Goal: Task Accomplishment & Management: Manage account settings

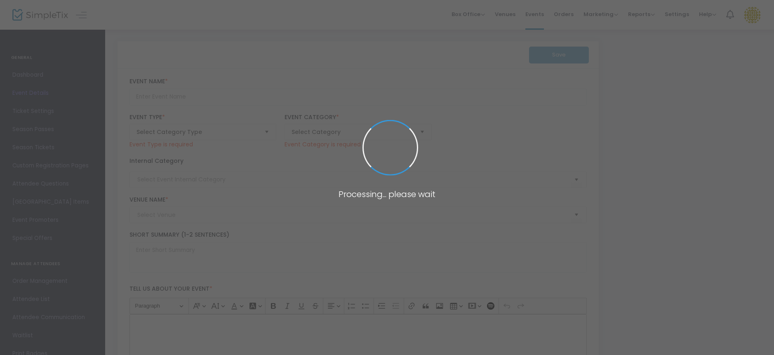
type input "Restoring Hope: Marriage Seminar 2025"
type textarea "A morning focused on infusing your marriage with Life and hope! Guest speakers …"
checkbox input "true"
type input "Register Now"
type input "[PERSON_NAME] Plano"
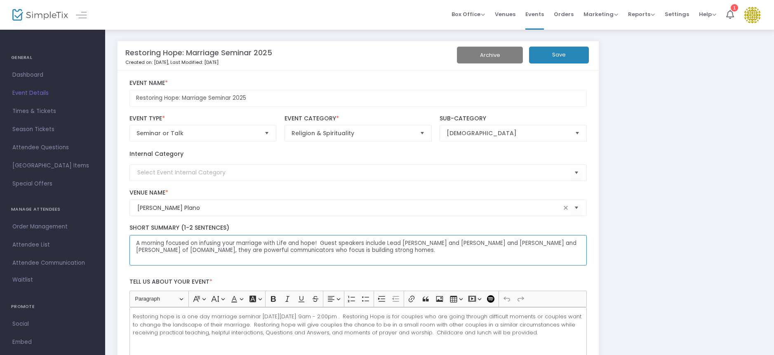
click at [289, 244] on textarea "A morning focused on infusing your marriage with Life and hope! Guest speakers …" at bounding box center [357, 250] width 457 height 31
paste textarea "Join us for a morning dedicated to infusing your marriage with life and hope! T…"
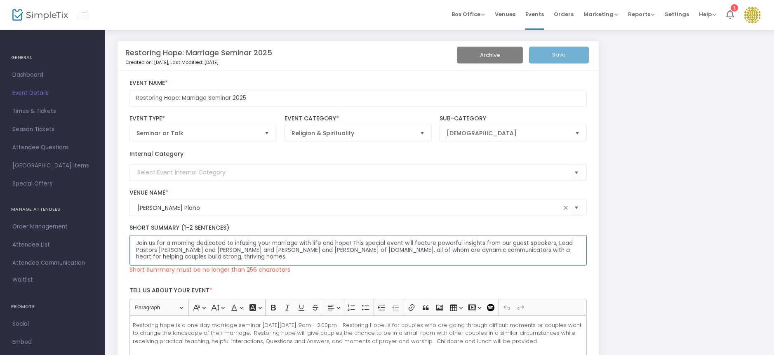
type textarea "Join us for a morning dedicated to infusing your marriage with life and hope! T…"
click at [237, 250] on textarea "Join us for a morning dedicated to infusing your marriage with life and hope! T…" at bounding box center [357, 250] width 457 height 31
click at [248, 257] on textarea "Join us for a morning dedicated to infusing your marriage with life and hope! T…" at bounding box center [357, 250] width 457 height 31
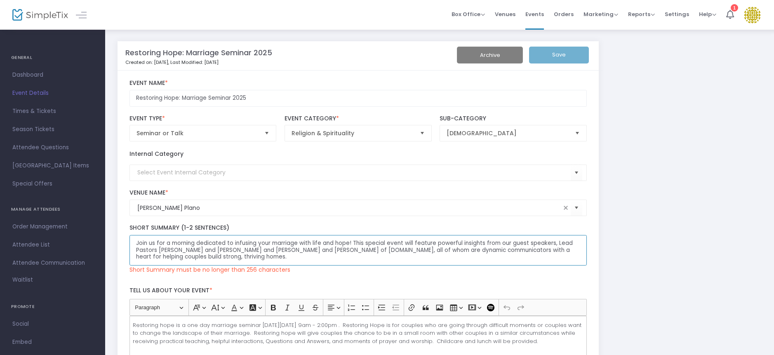
drag, startPoint x: 248, startPoint y: 259, endPoint x: 184, endPoint y: 247, distance: 65.1
click at [184, 247] on textarea "Join us for a morning dedicated to infusing your marriage with life and hope! T…" at bounding box center [357, 250] width 457 height 31
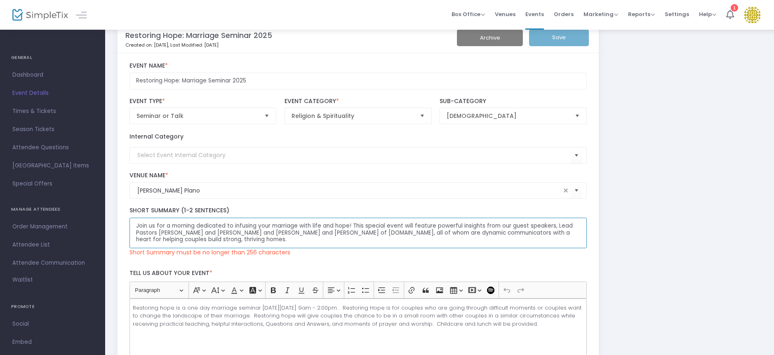
scroll to position [20, 0]
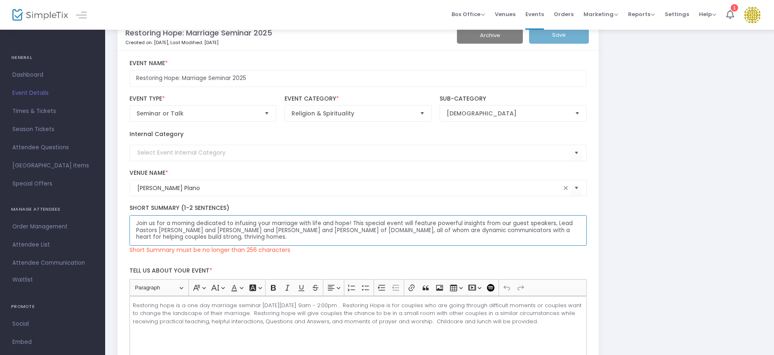
click at [247, 235] on textarea "Join us for a morning dedicated to infusing your marriage with life and hope! T…" at bounding box center [357, 230] width 457 height 31
drag, startPoint x: 243, startPoint y: 237, endPoint x: 148, endPoint y: 227, distance: 95.4
click at [148, 227] on textarea "Join us for a morning dedicated to infusing your marriage with life and hope! T…" at bounding box center [357, 230] width 457 height 31
click at [141, 225] on textarea "Join us for a morning dedicated to infusing your marriage with life and hope! T…" at bounding box center [357, 230] width 457 height 31
drag, startPoint x: 136, startPoint y: 224, endPoint x: 250, endPoint y: 240, distance: 115.4
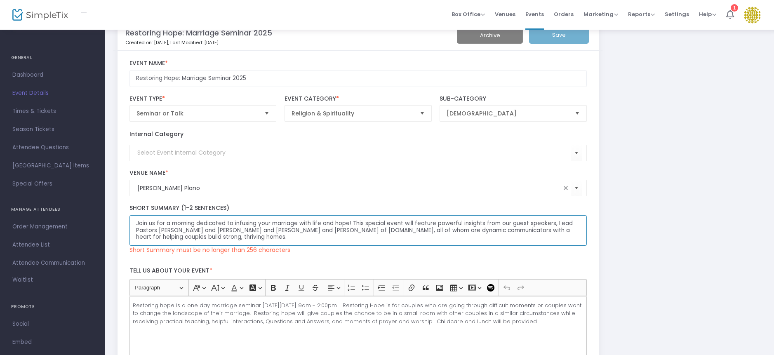
click at [249, 241] on textarea "Join us for a morning dedicated to infusing your marriage with life and hope! T…" at bounding box center [357, 230] width 457 height 31
